Goal: Answer question/provide support

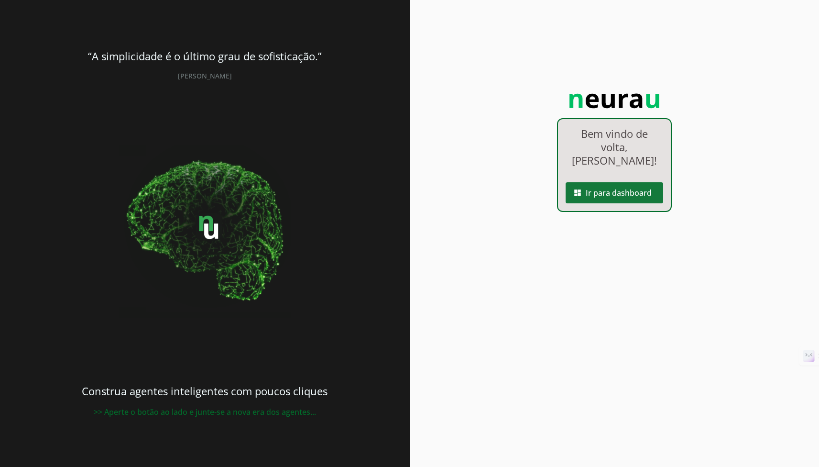
click at [622, 198] on span at bounding box center [615, 192] width 98 height 23
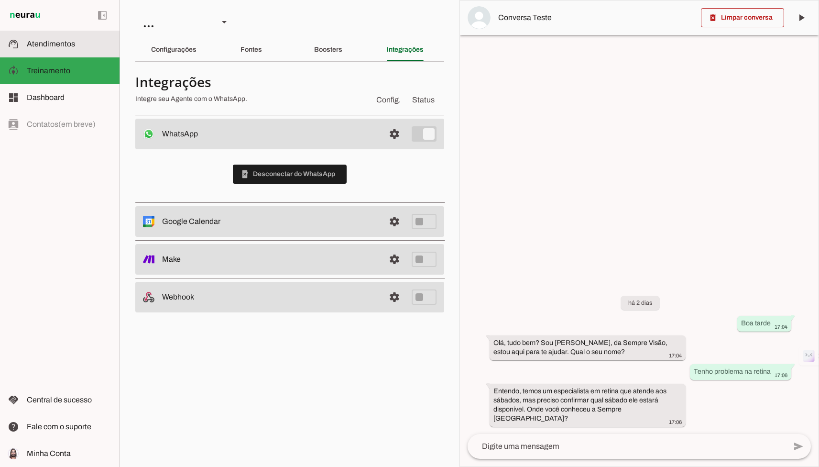
click at [55, 36] on md-item "support_agent Atendimentos Atendimentos" at bounding box center [60, 44] width 120 height 27
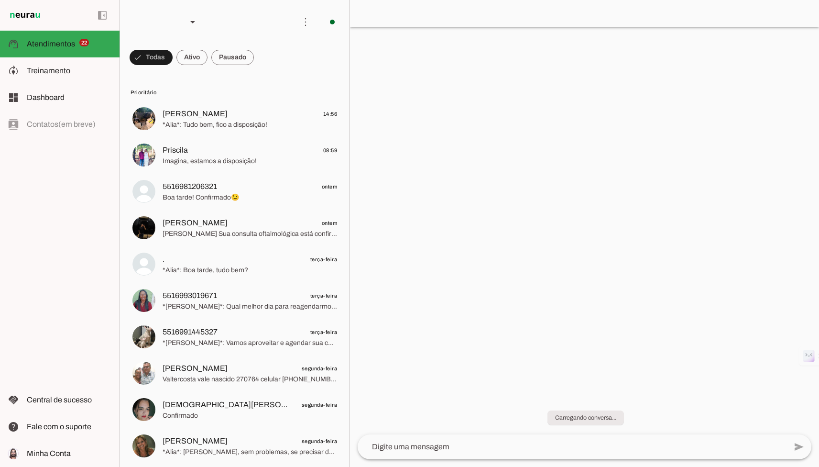
click at [621, 266] on div at bounding box center [584, 233] width 469 height 467
